Goal: Task Accomplishment & Management: Manage account settings

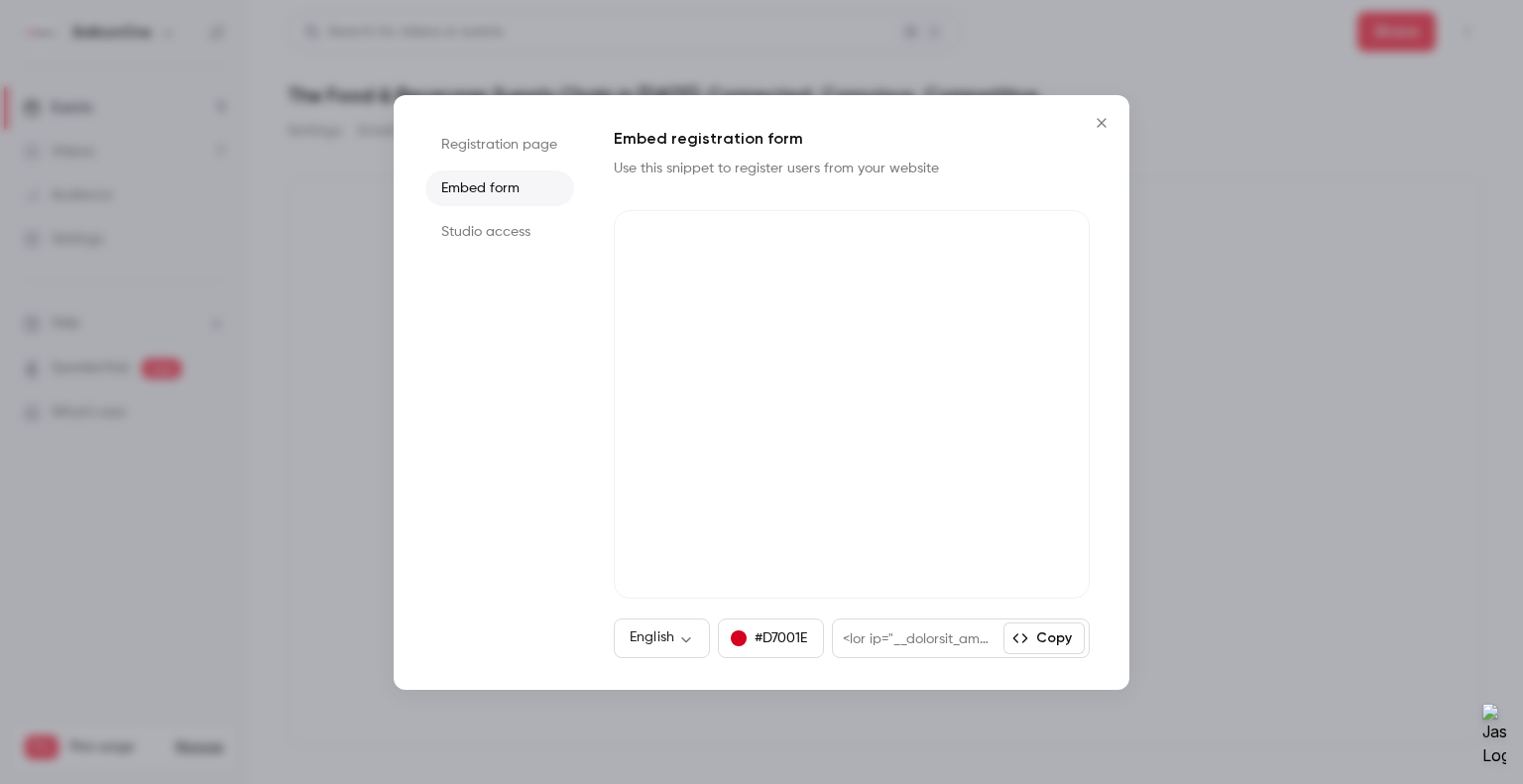
click at [1118, 127] on button "Close" at bounding box center [1102, 123] width 40 height 40
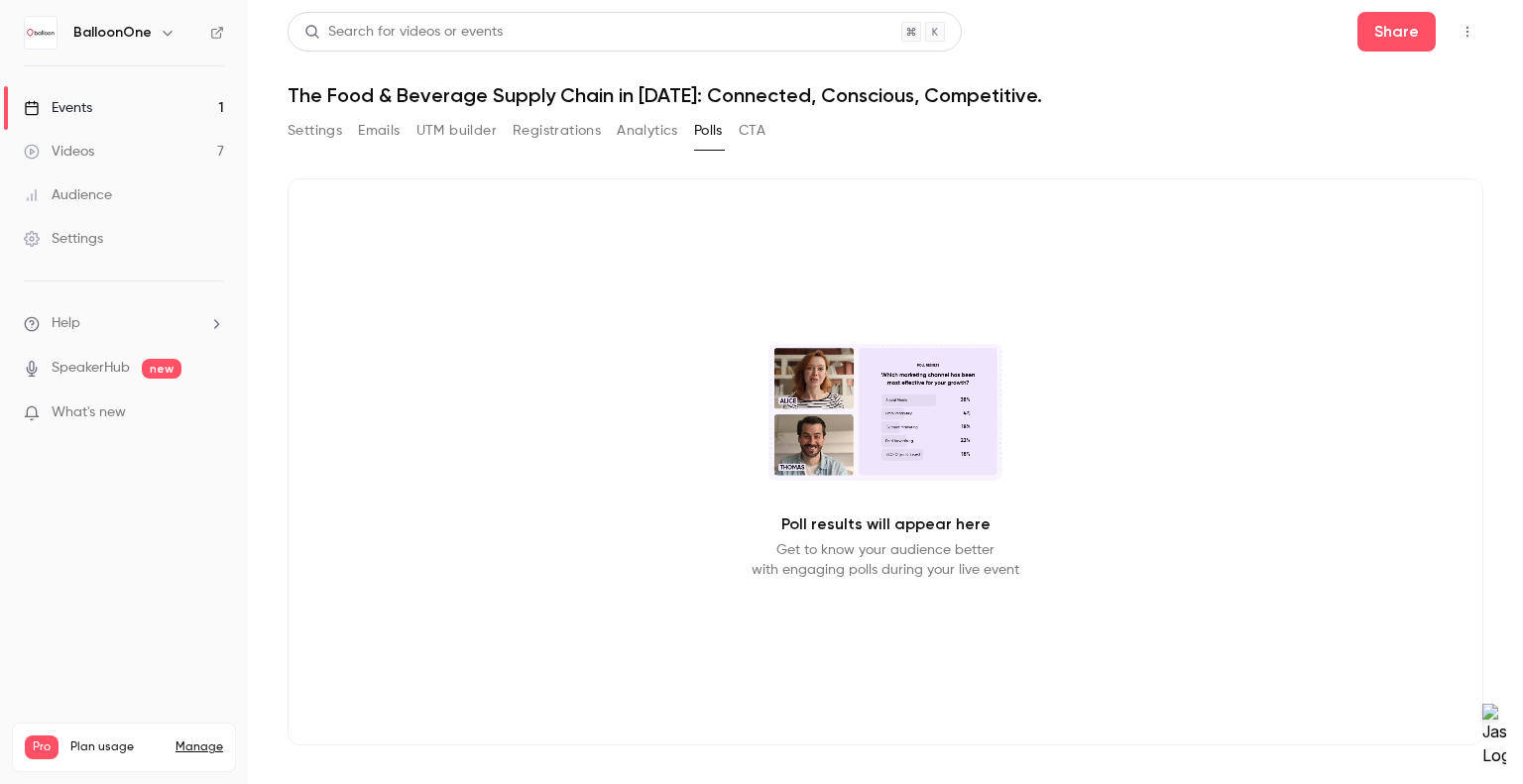
click at [580, 134] on button "Registrations" at bounding box center [556, 131] width 89 height 32
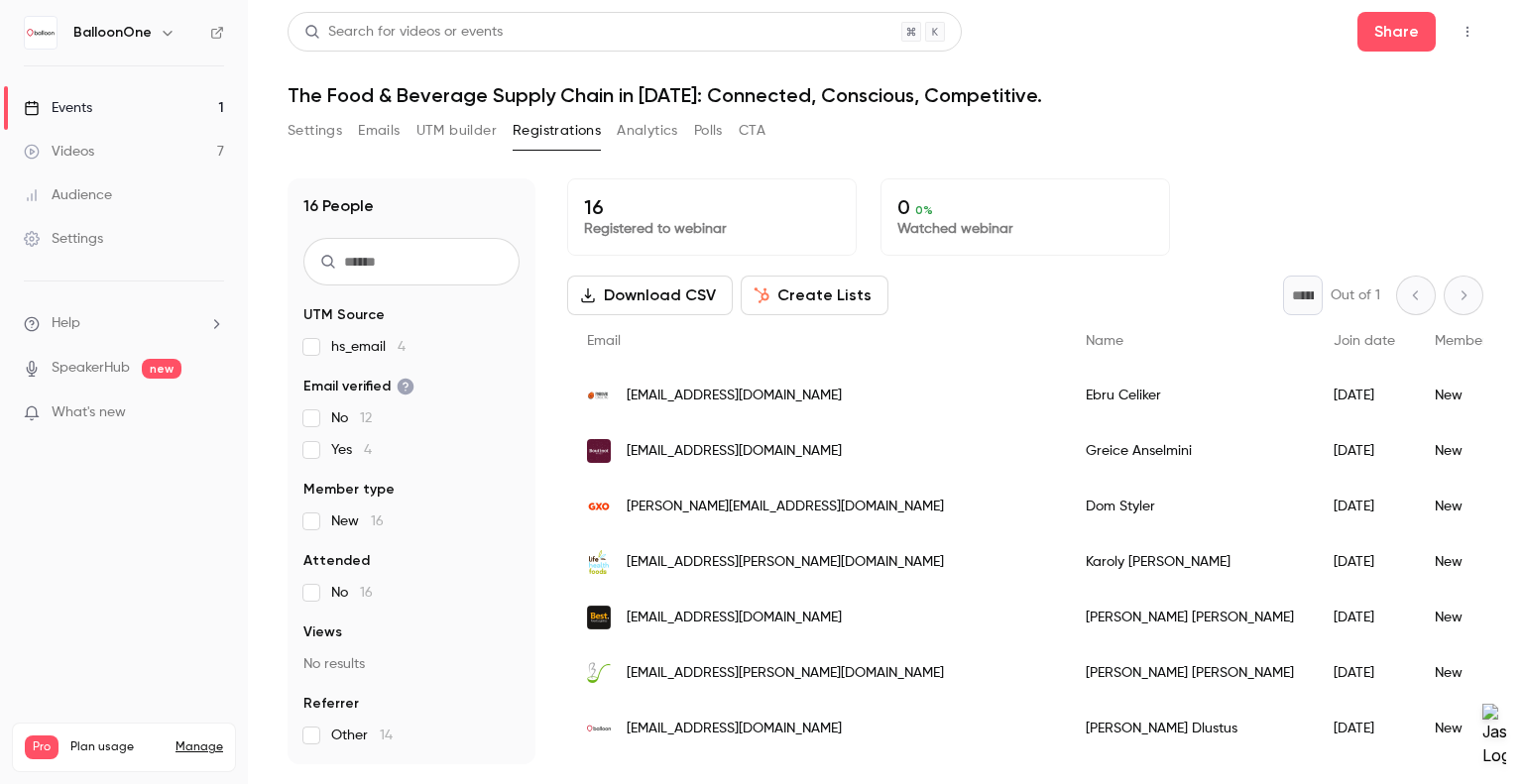
click at [469, 130] on button "UTM builder" at bounding box center [456, 131] width 81 height 32
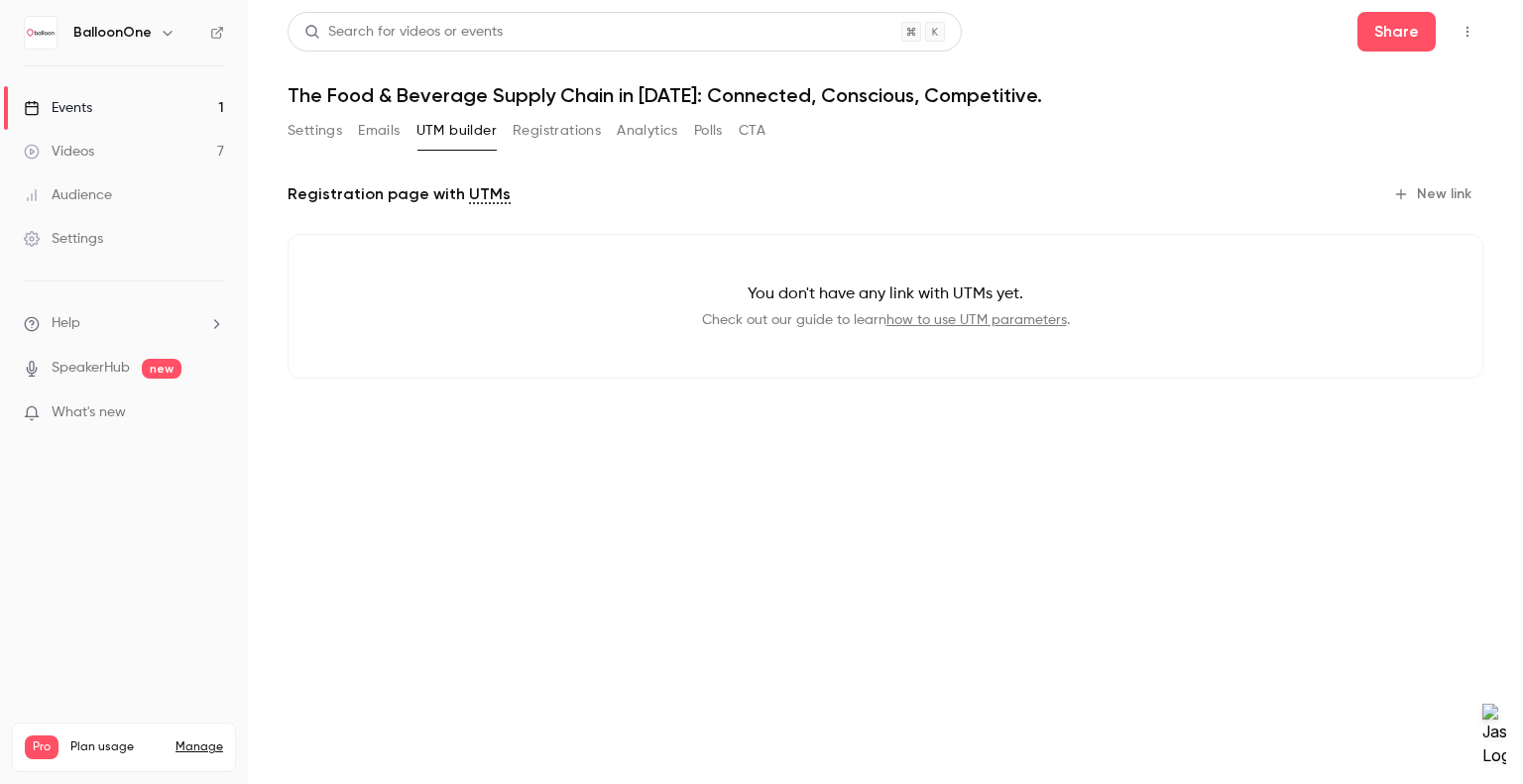
click at [361, 135] on button "Emails" at bounding box center [379, 131] width 42 height 32
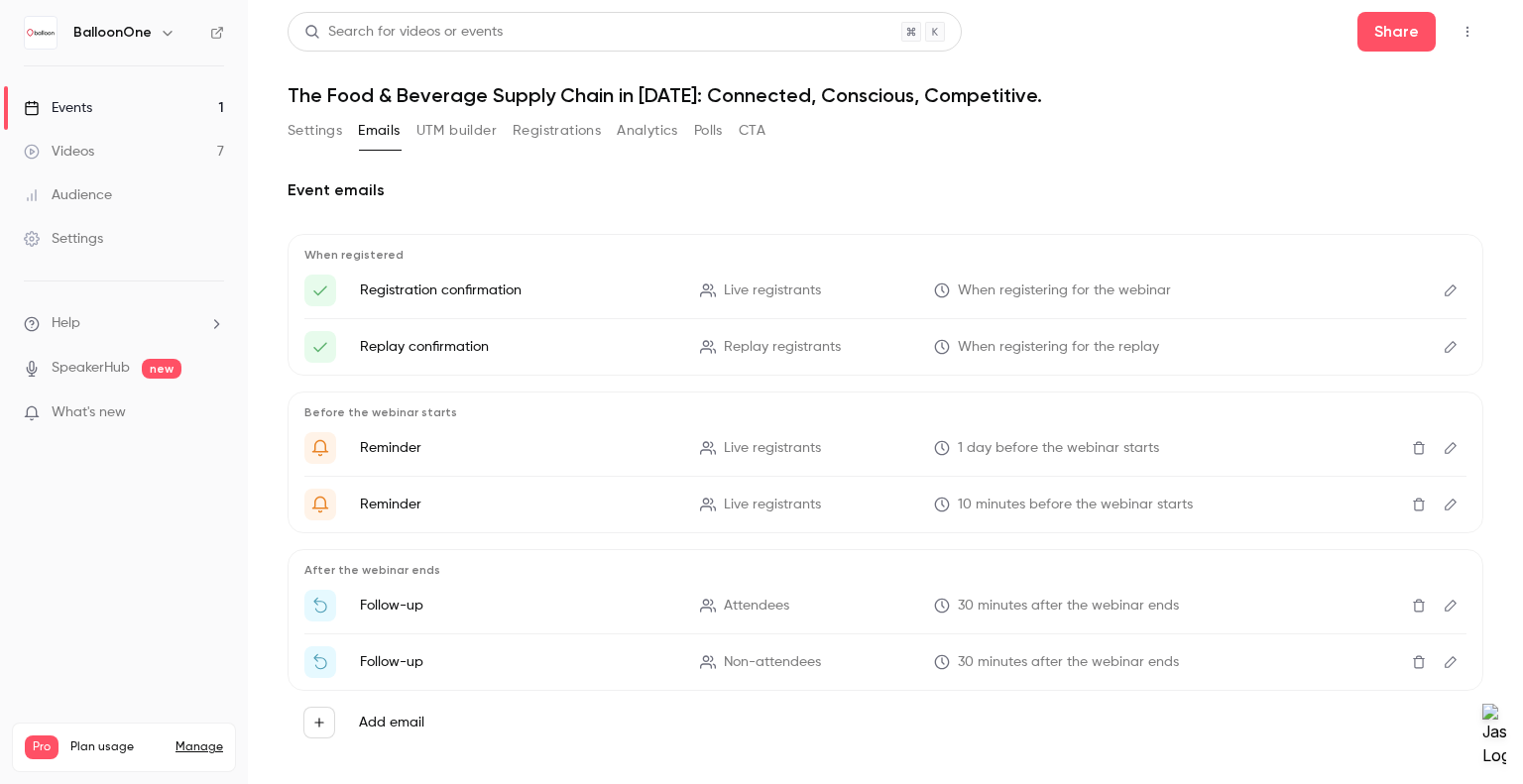
click at [324, 131] on button "Settings" at bounding box center [315, 131] width 55 height 32
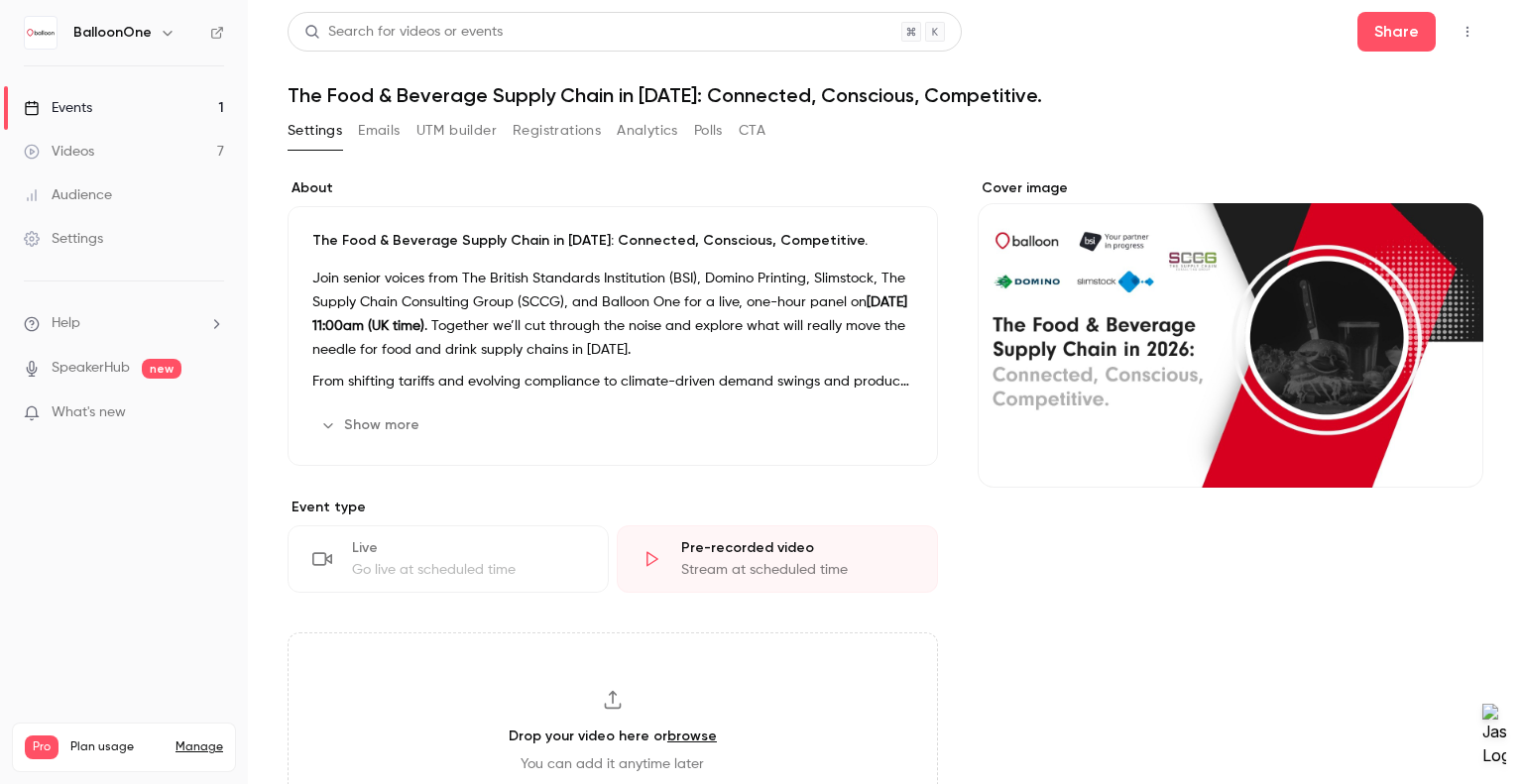
click at [360, 415] on button "Show more" at bounding box center [372, 425] width 119 height 32
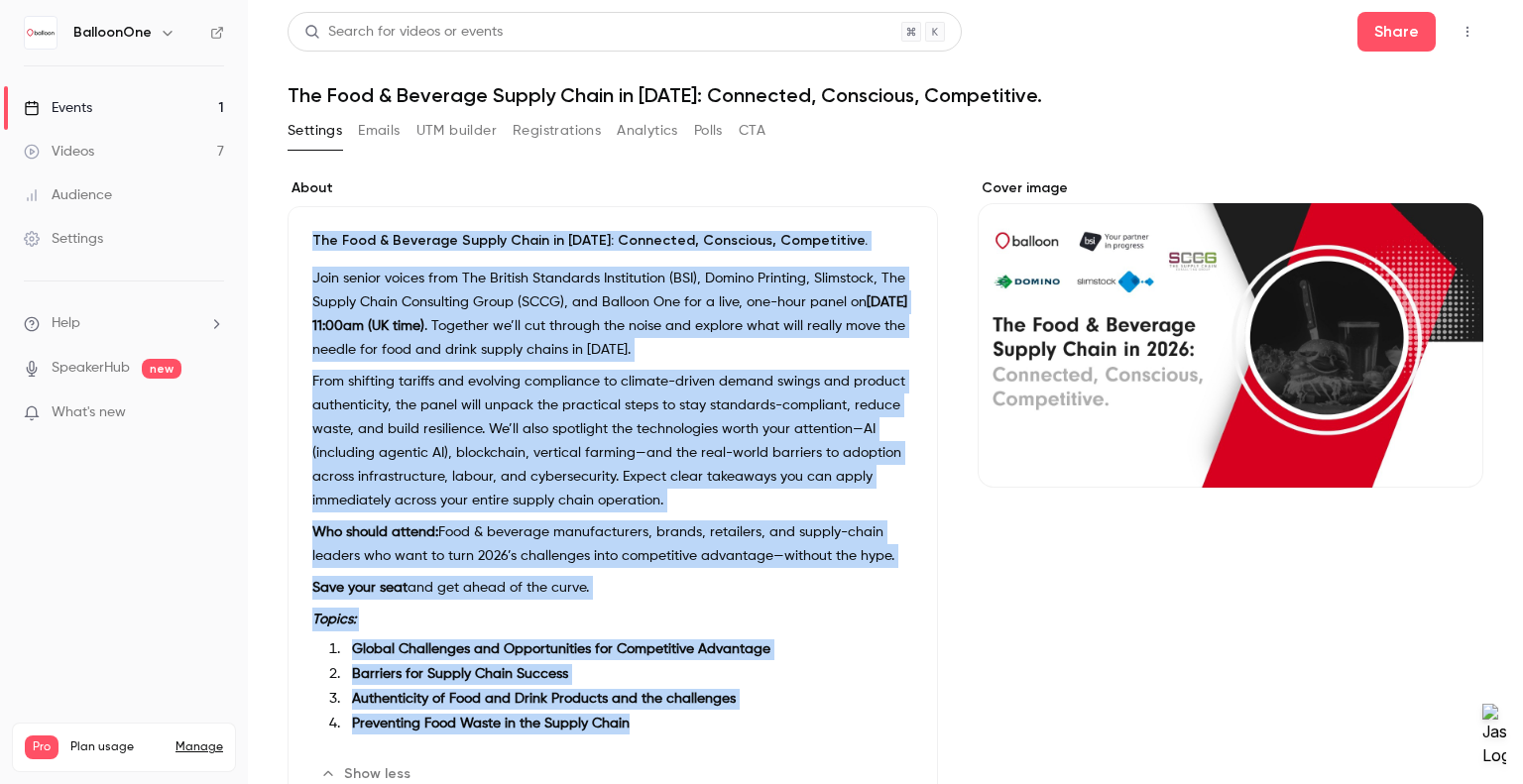
drag, startPoint x: 636, startPoint y: 528, endPoint x: 300, endPoint y: 230, distance: 449.1
click at [300, 230] on div "The Food & Beverage Supply Chain in [DATE]: Connected, Conscious, Competitive. …" at bounding box center [613, 510] width 651 height 609
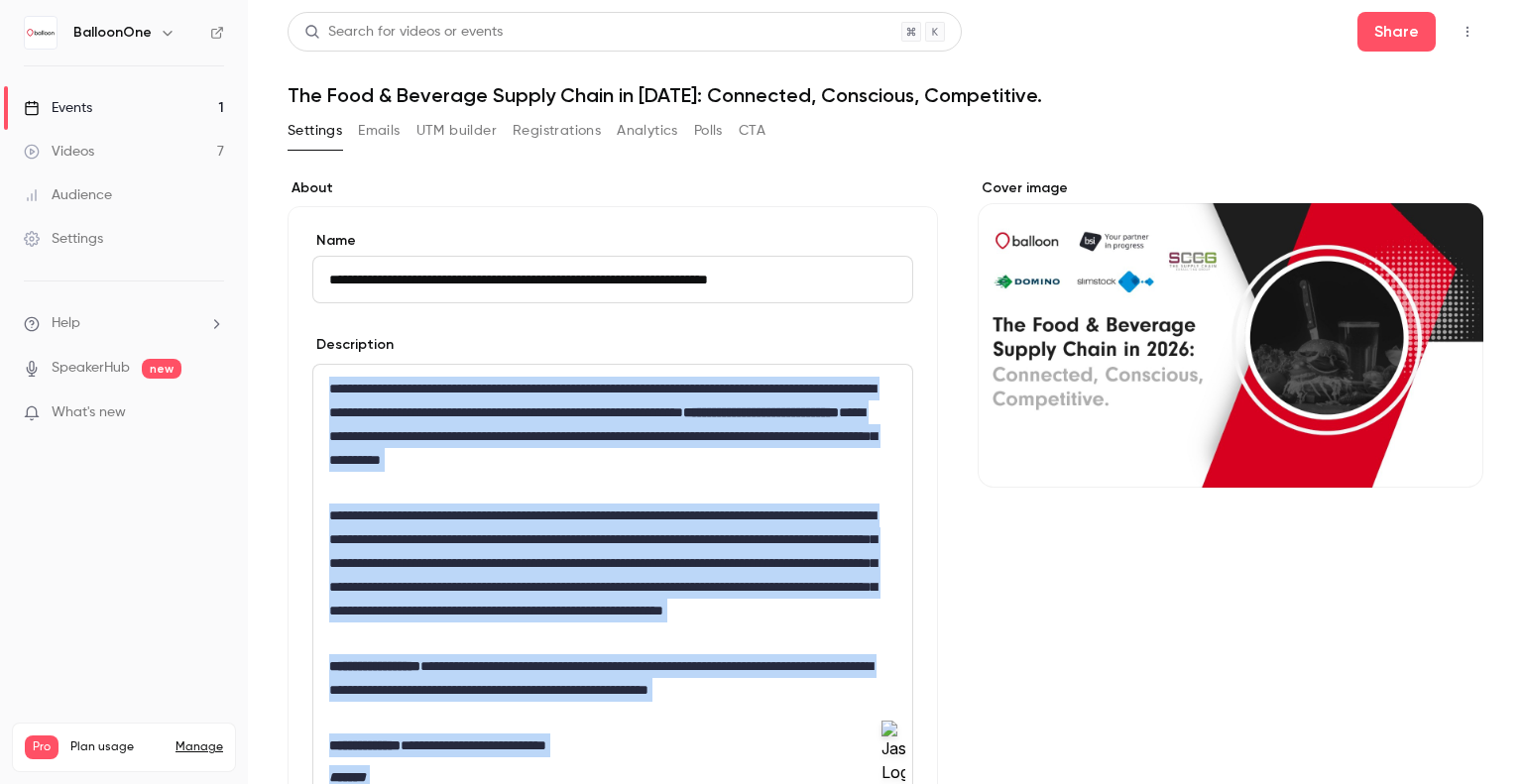
drag, startPoint x: 680, startPoint y: 484, endPoint x: 284, endPoint y: 278, distance: 446.4
click at [284, 278] on main "**********" at bounding box center [885, 392] width 1275 height 784
copy div "**********"
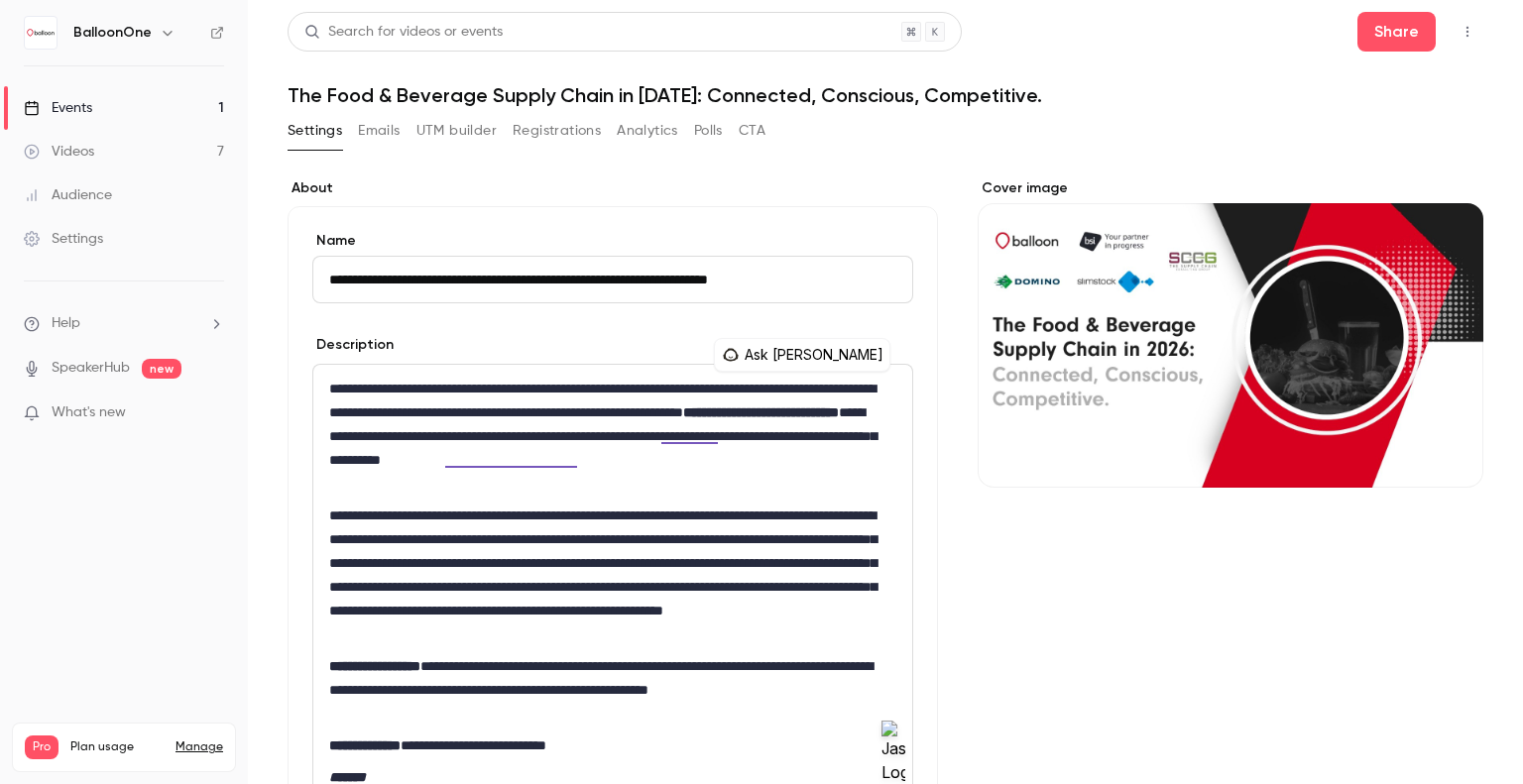
click at [489, 93] on h1 "The Food & Beverage Supply Chain in [DATE]: Connected, Conscious, Competitive." at bounding box center [885, 96] width 1196 height 24
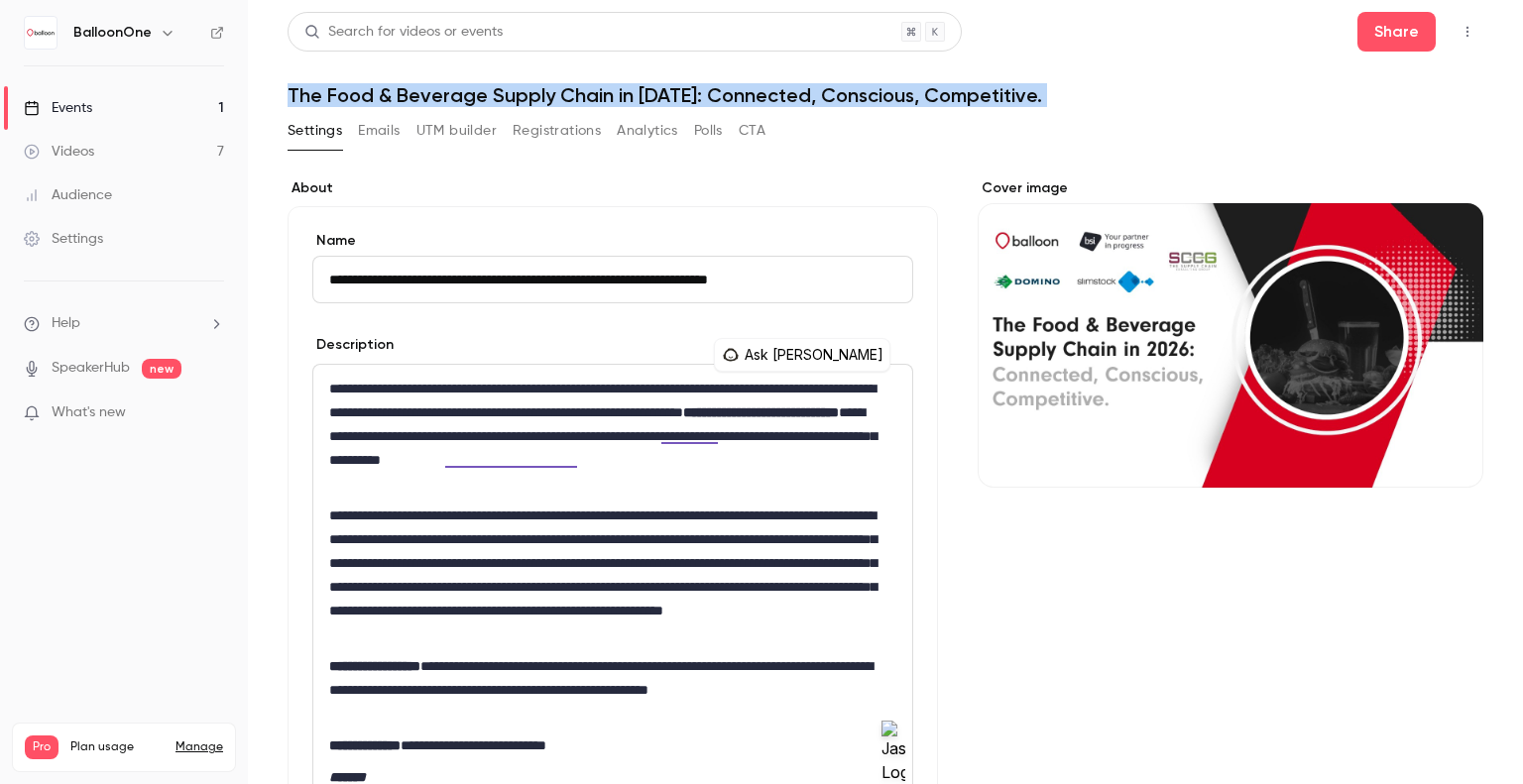
click at [489, 93] on h1 "The Food & Beverage Supply Chain in [DATE]: Connected, Conscious, Competitive." at bounding box center [885, 96] width 1196 height 24
copy div "The Food & Beverage Supply Chain in [DATE]: Connected, Conscious, Competitive. …"
